Goal: Information Seeking & Learning: Learn about a topic

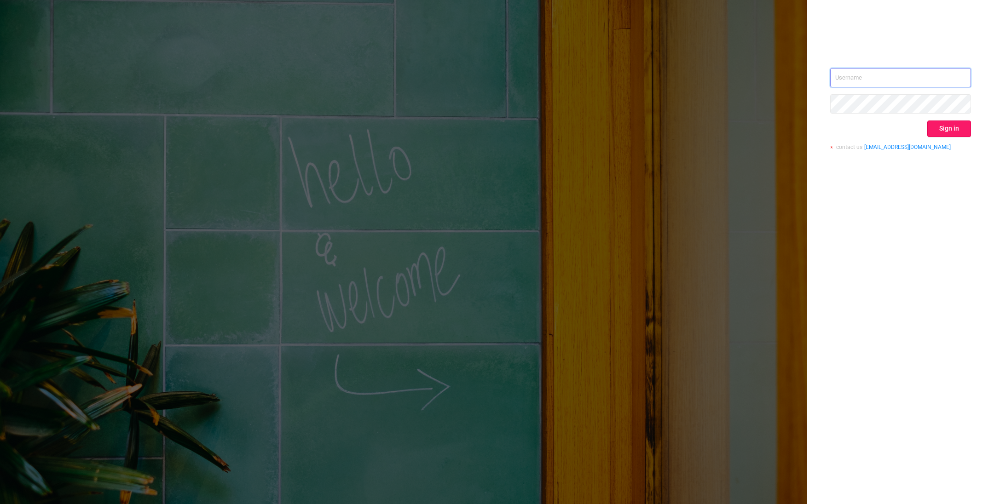
type input "o@[DOMAIN_NAME]"
click at [934, 129] on button "Sign in" at bounding box center [949, 129] width 44 height 17
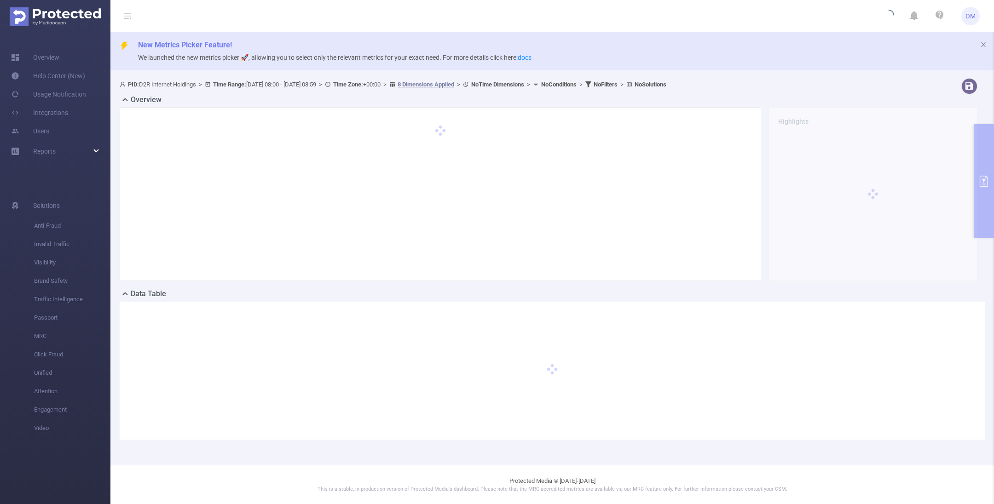
drag, startPoint x: 43, startPoint y: 155, endPoint x: 52, endPoint y: 166, distance: 14.7
click at [43, 155] on span "Reports" at bounding box center [44, 151] width 23 height 7
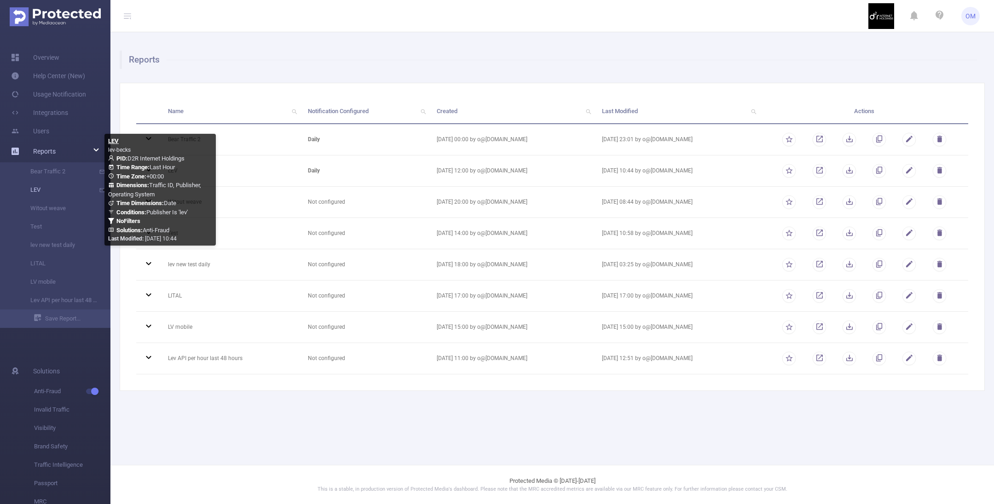
click at [49, 192] on link "LEV" at bounding box center [58, 190] width 81 height 18
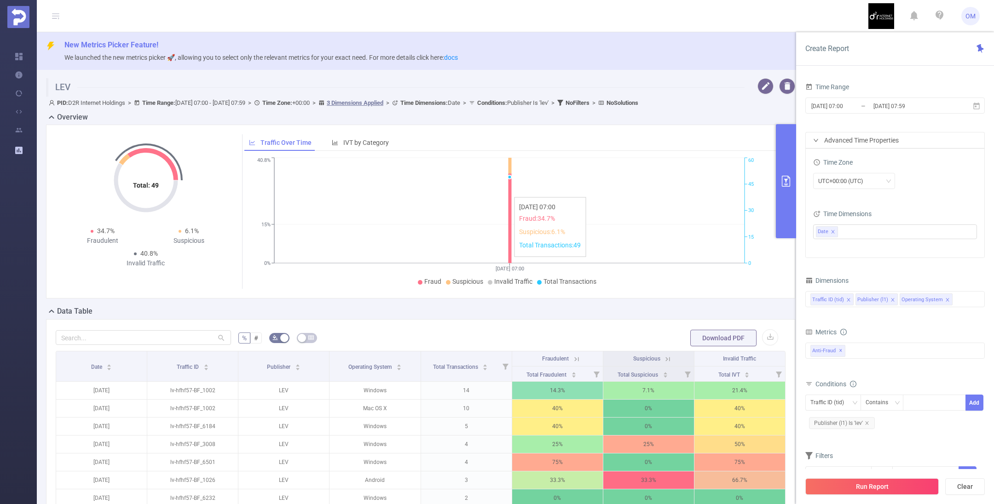
scroll to position [138, 0]
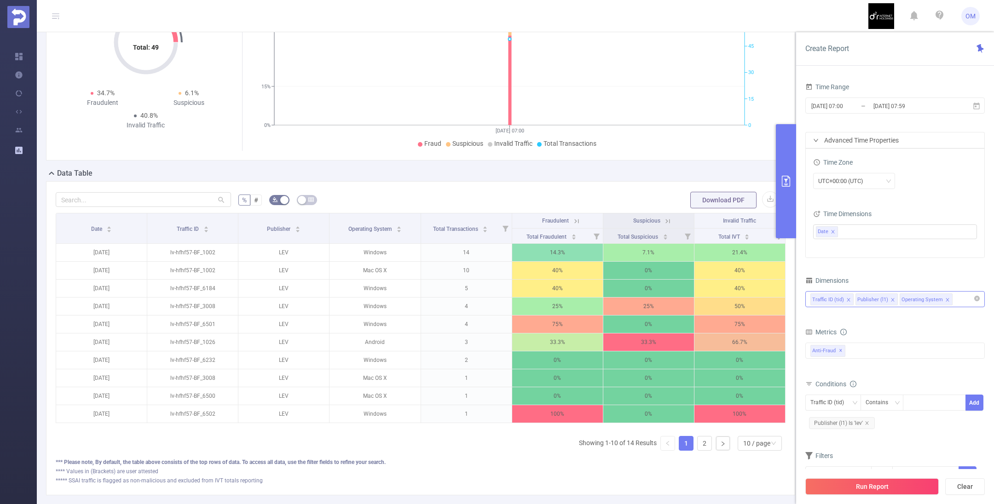
click at [846, 298] on icon "icon: close" at bounding box center [847, 299] width 3 height 3
click at [870, 110] on input "[DATE] 07:00" at bounding box center [847, 106] width 75 height 12
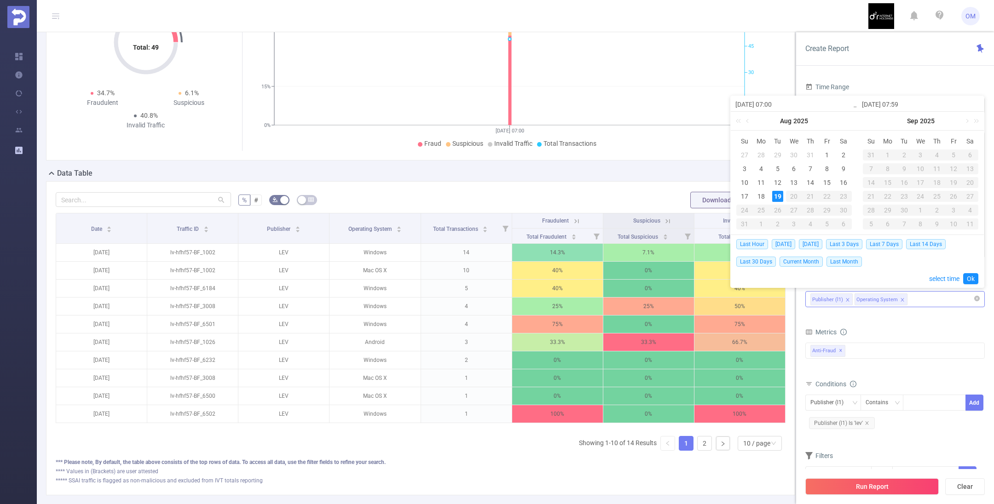
click at [779, 195] on div "19" at bounding box center [777, 196] width 11 height 11
click at [784, 244] on span "[DATE]" at bounding box center [782, 244] width 23 height 10
type input "[DATE] 00:00"
type input "[DATE] 23:59"
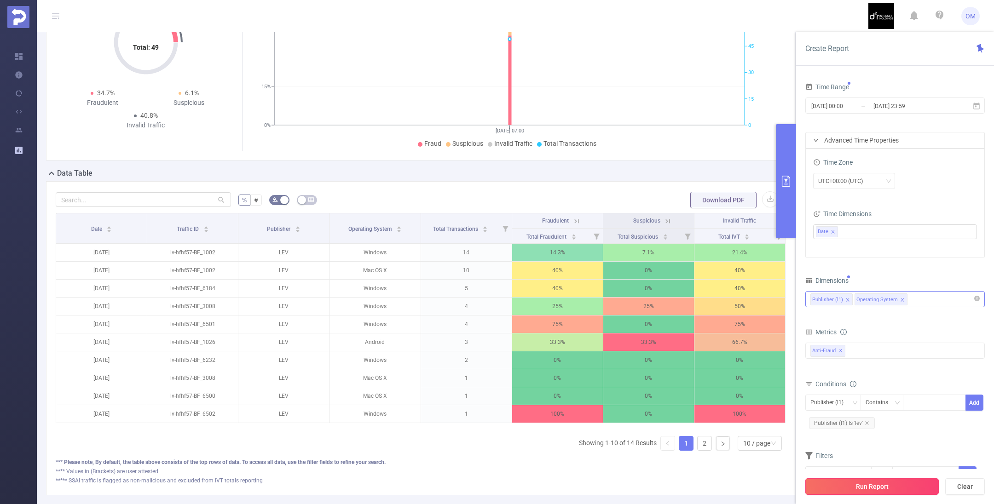
click at [885, 487] on button "Run Report" at bounding box center [871, 486] width 133 height 17
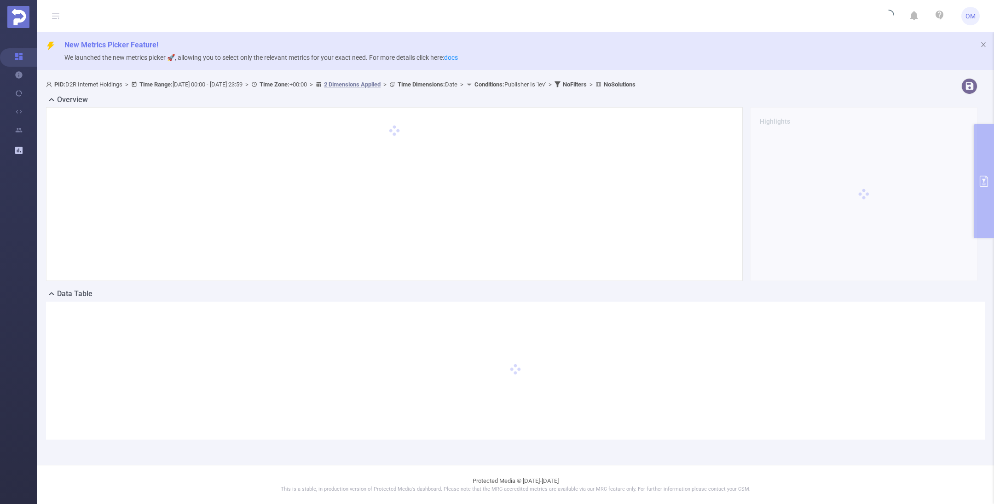
scroll to position [0, 0]
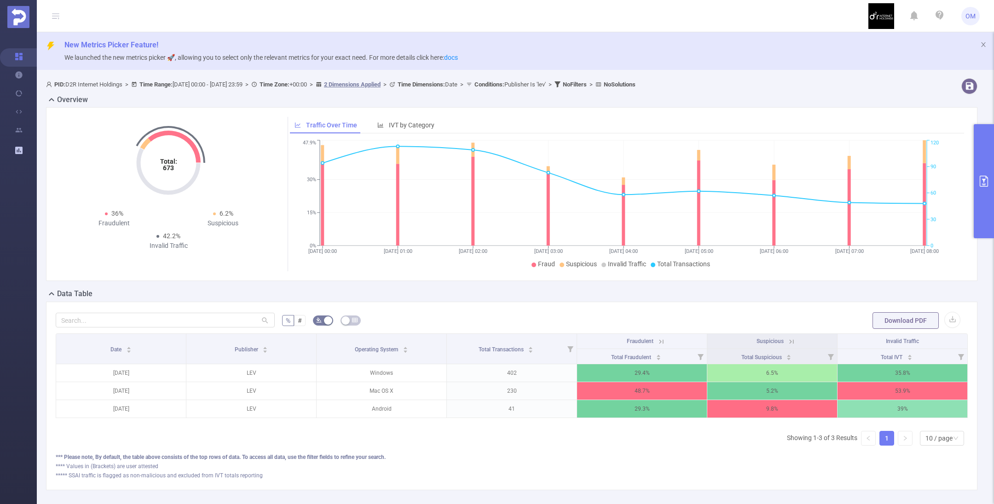
click at [980, 181] on icon "primary" at bounding box center [983, 181] width 11 height 11
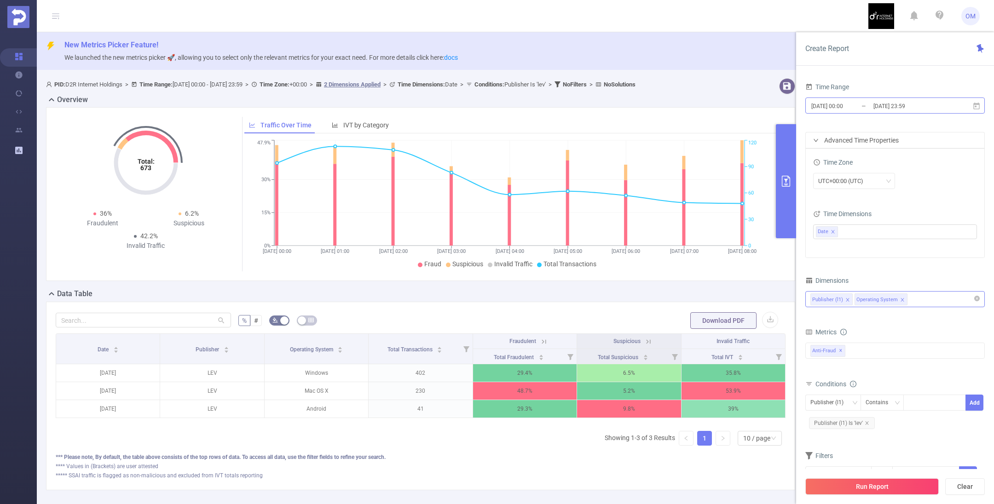
click at [869, 106] on input "[DATE] 00:00" at bounding box center [847, 106] width 75 height 12
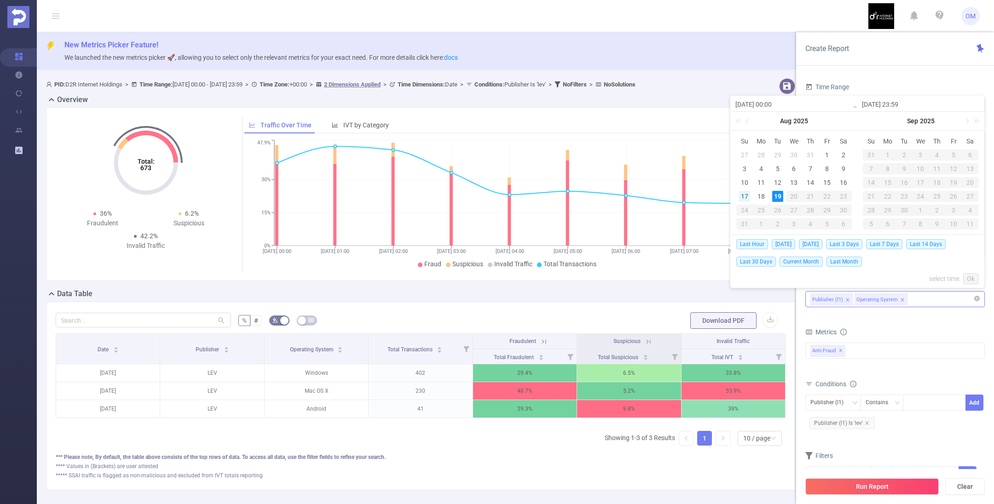
click at [740, 195] on div "17" at bounding box center [744, 196] width 11 height 11
click at [778, 196] on div "19" at bounding box center [777, 196] width 11 height 11
type input "[DATE] 00:00"
drag, startPoint x: 970, startPoint y: 276, endPoint x: 967, endPoint y: 284, distance: 8.0
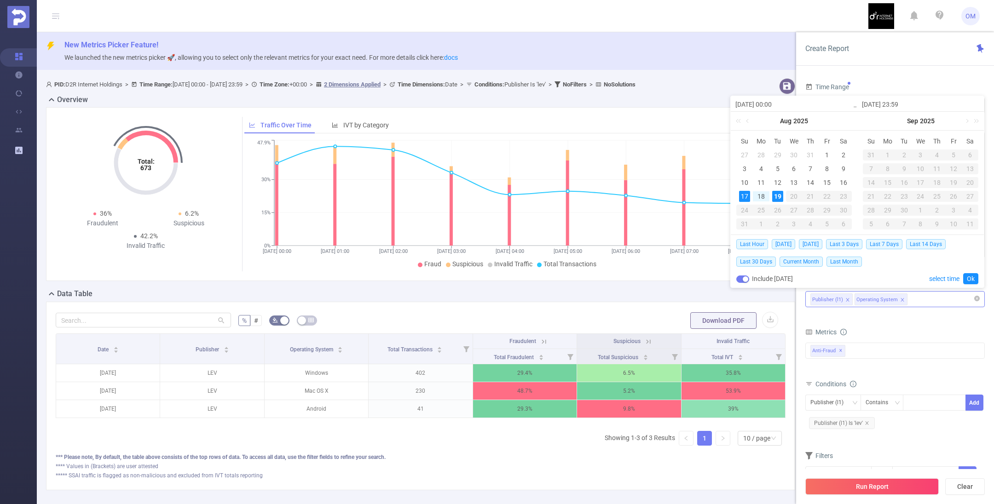
click at [970, 277] on link "Ok" at bounding box center [970, 278] width 15 height 11
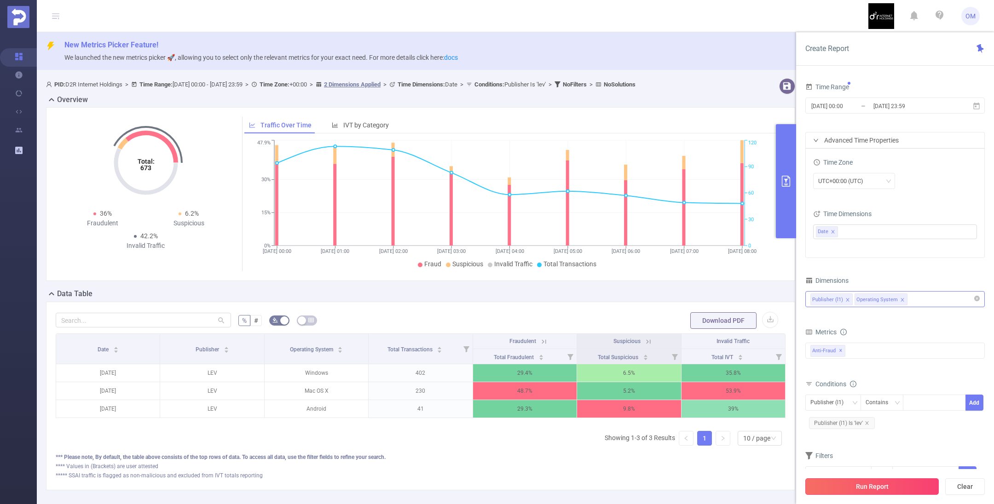
click at [884, 485] on button "Run Report" at bounding box center [871, 486] width 133 height 17
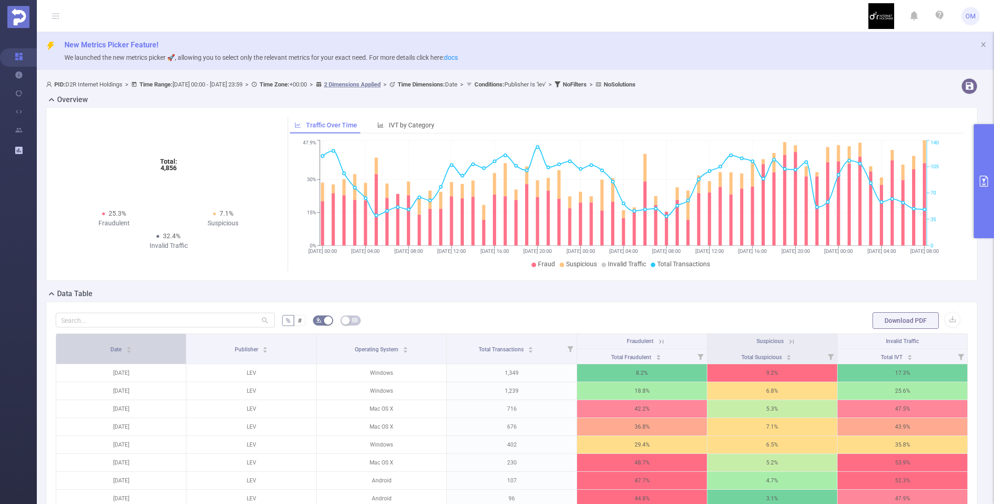
click at [127, 352] on icon "icon: caret-down" at bounding box center [128, 351] width 5 height 5
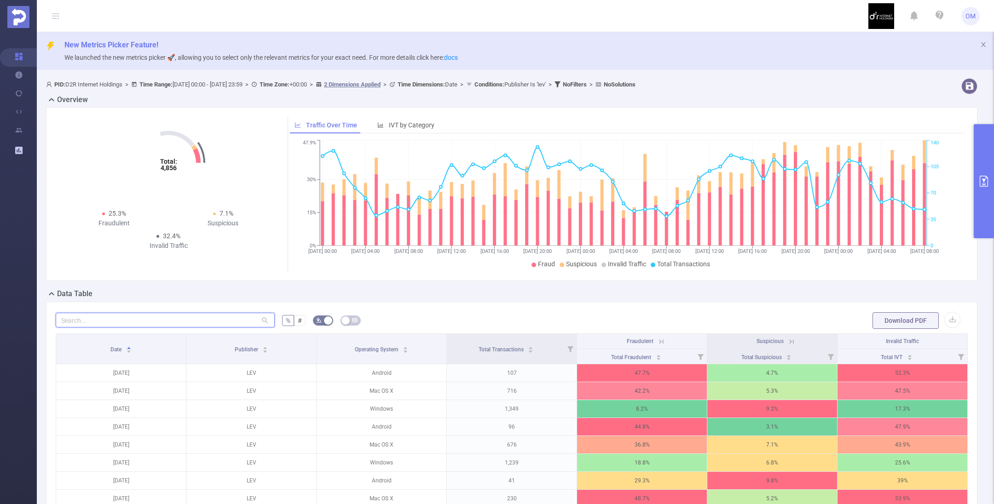
click at [145, 319] on input "text" at bounding box center [165, 320] width 219 height 15
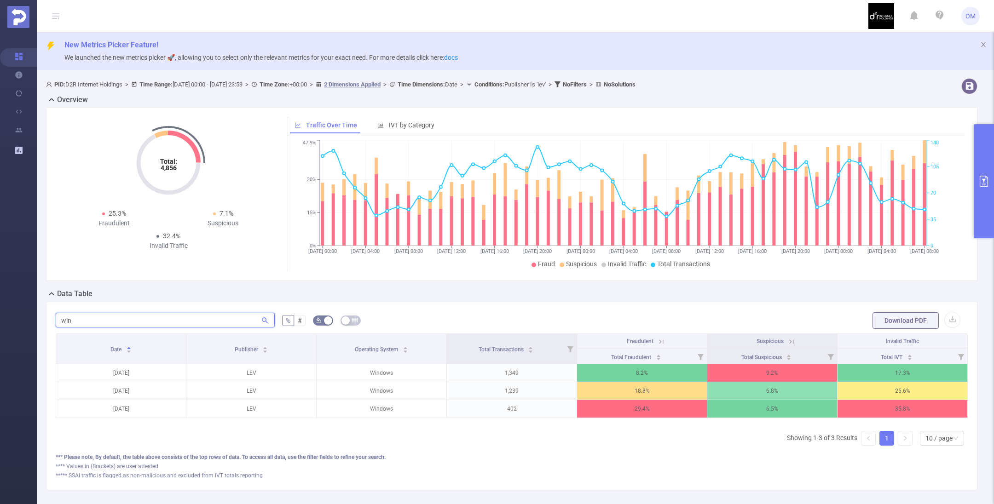
type input "win"
click at [987, 177] on icon "primary" at bounding box center [983, 181] width 11 height 11
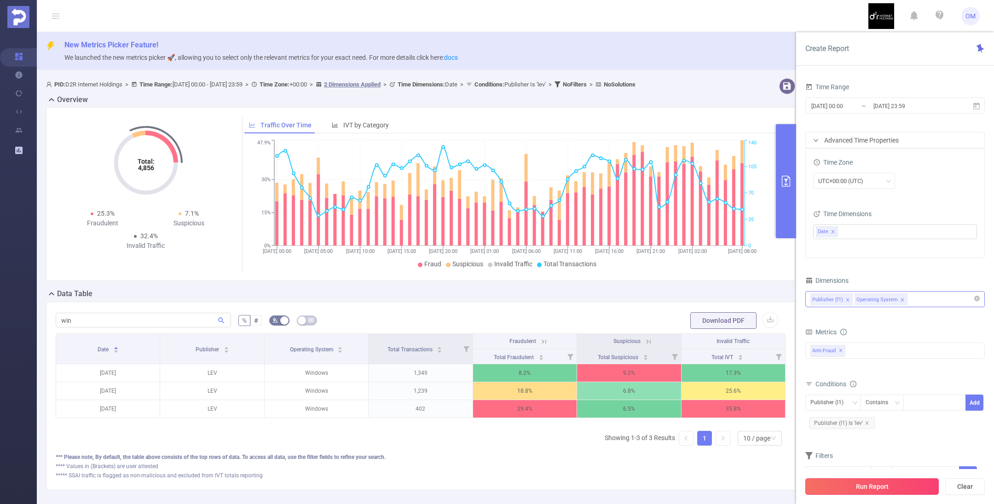
click at [867, 487] on button "Run Report" at bounding box center [871, 486] width 133 height 17
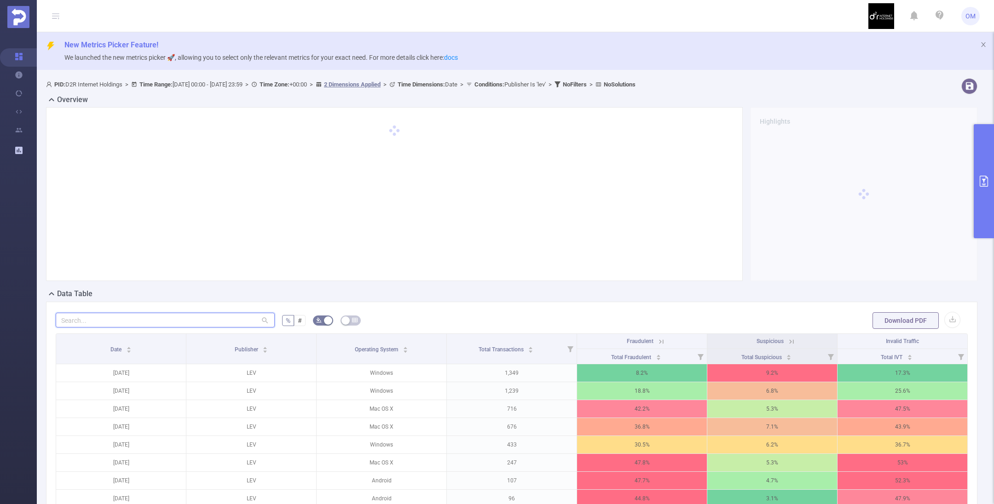
click at [159, 322] on input "text" at bounding box center [165, 320] width 219 height 15
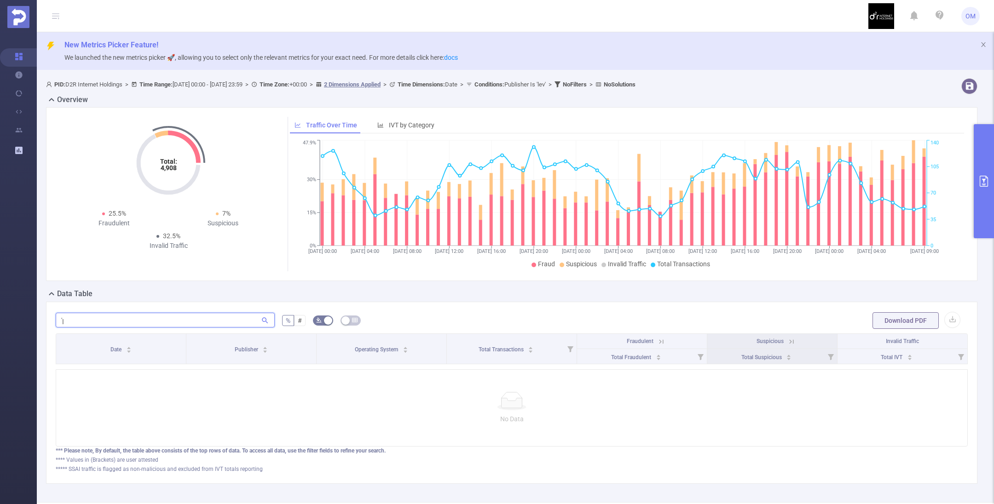
type input "'"
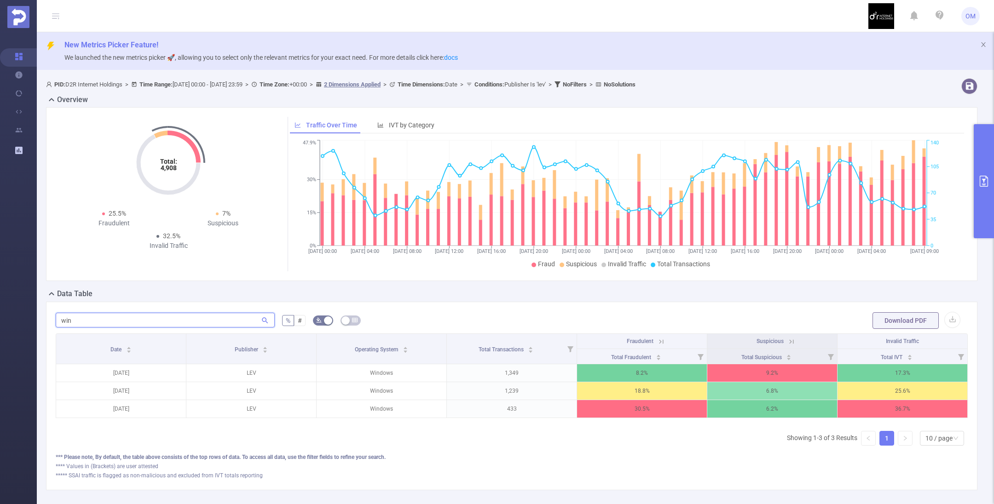
type input "win"
